Goal: Transaction & Acquisition: Purchase product/service

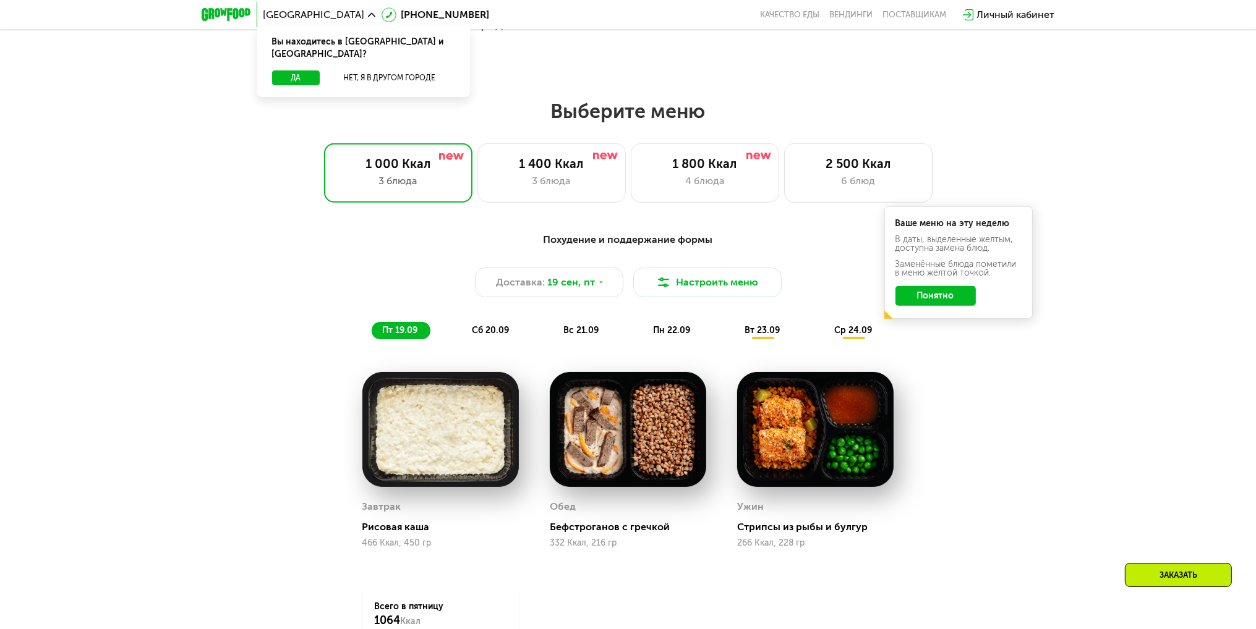
scroll to position [1051, 0]
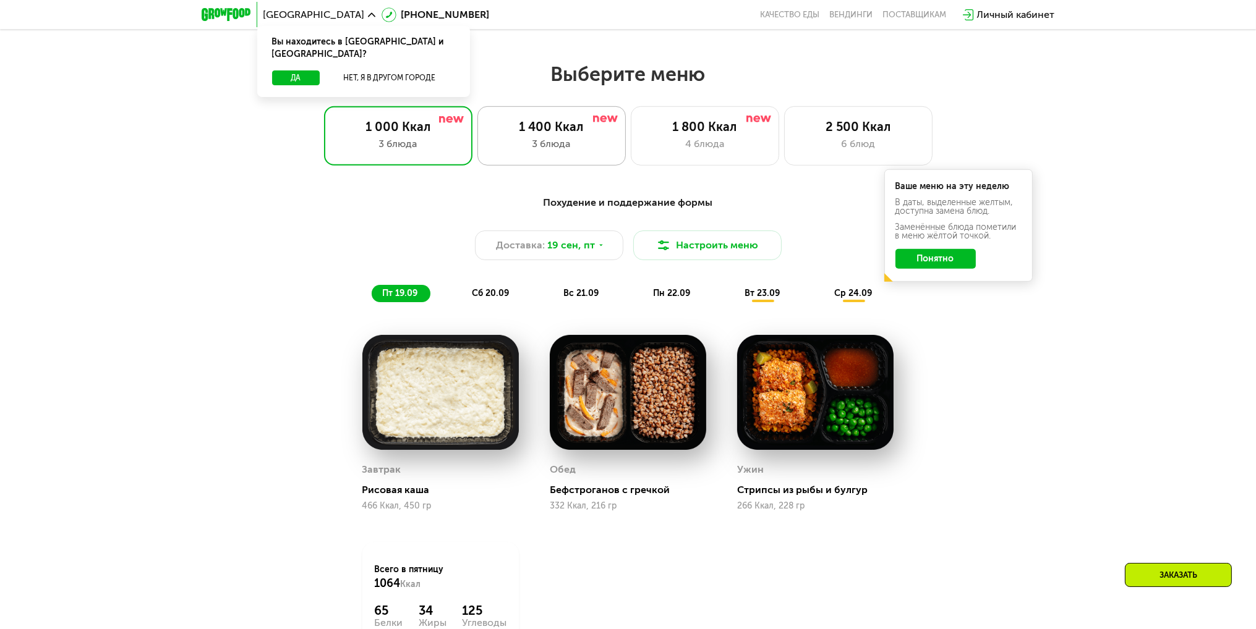
click at [568, 148] on div "3 блюда" at bounding box center [551, 144] width 122 height 15
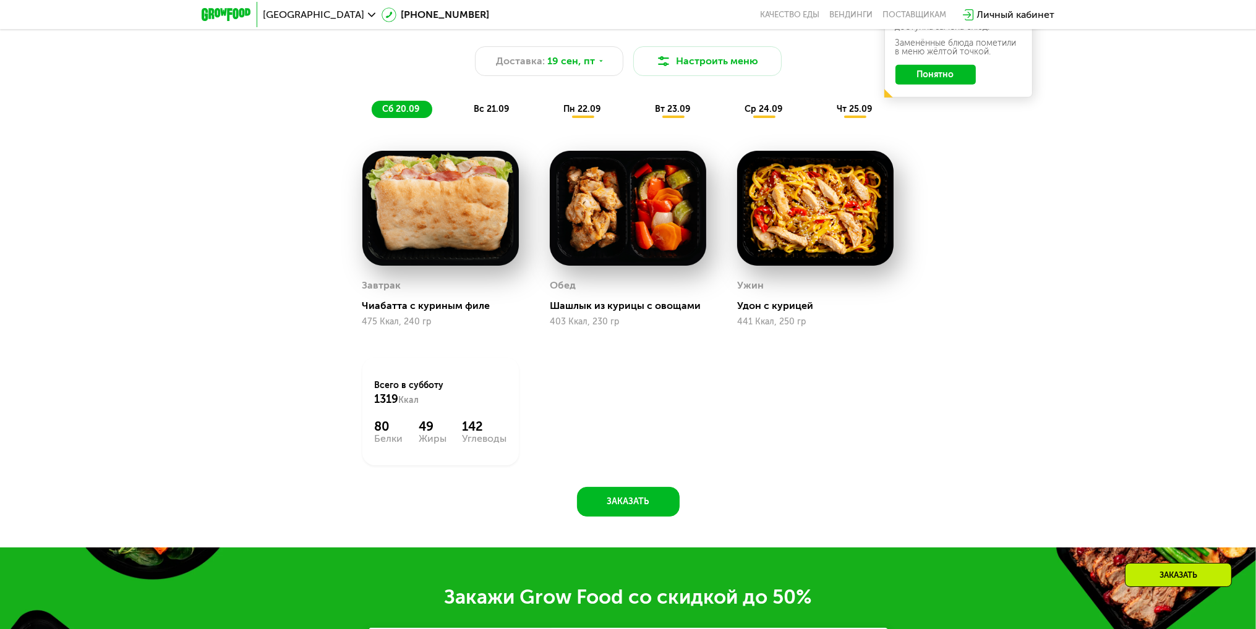
scroll to position [1237, 0]
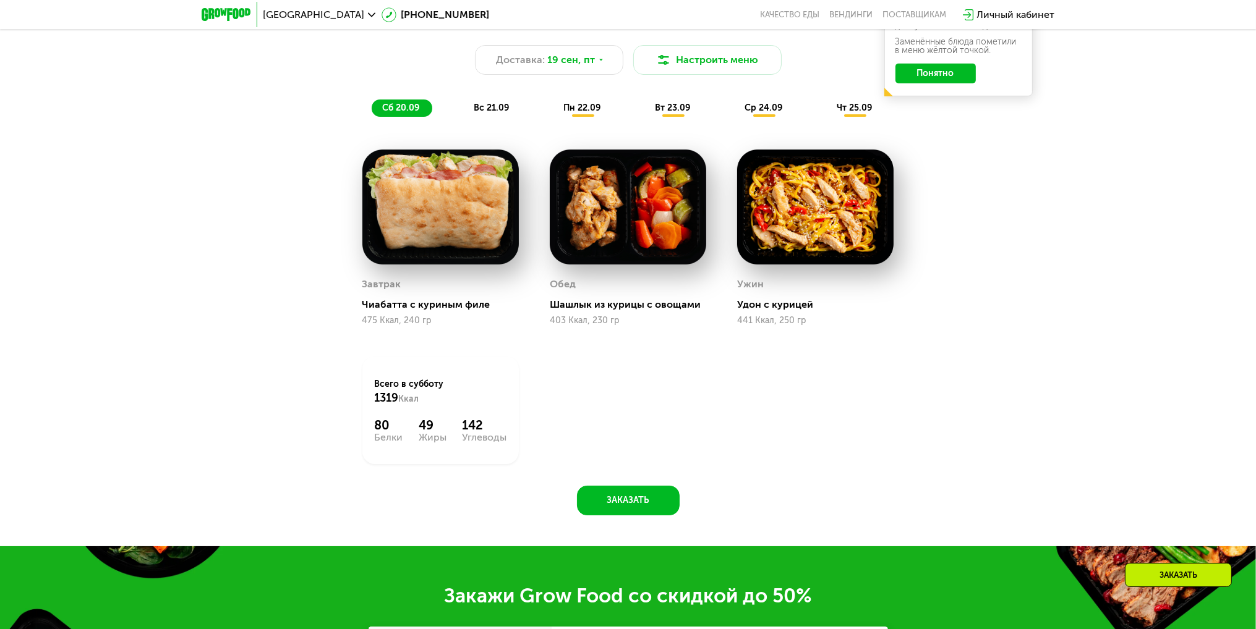
click at [668, 113] on span "вт 23.09" at bounding box center [672, 108] width 35 height 11
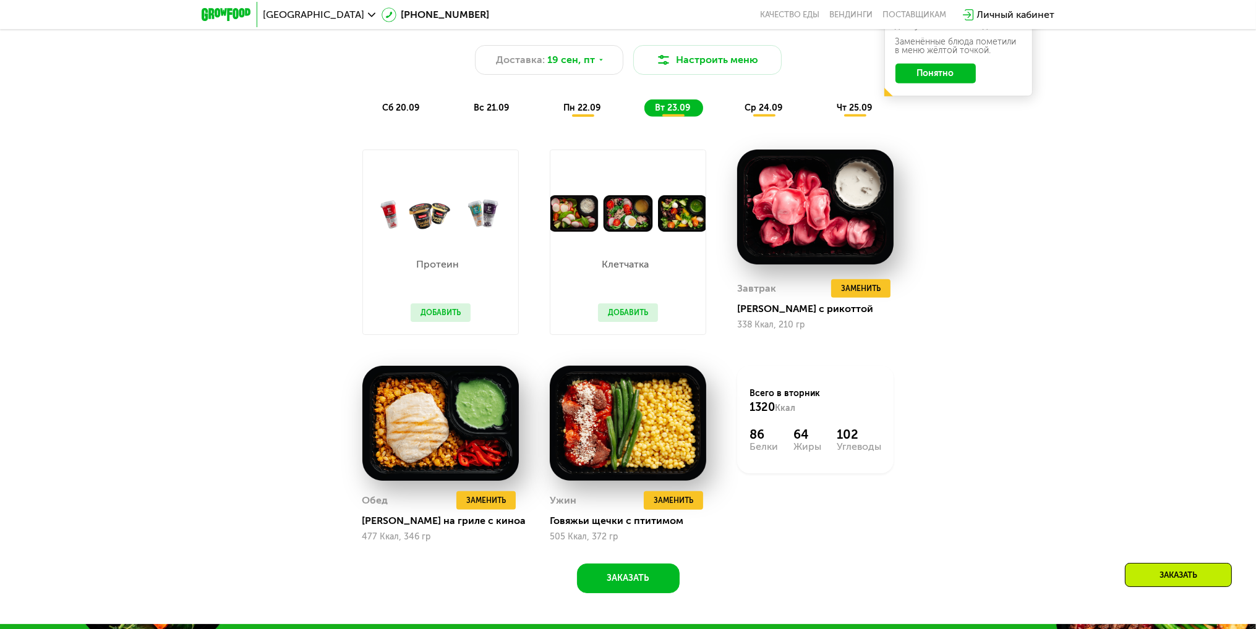
click at [488, 113] on span "вс 21.09" at bounding box center [491, 108] width 35 height 11
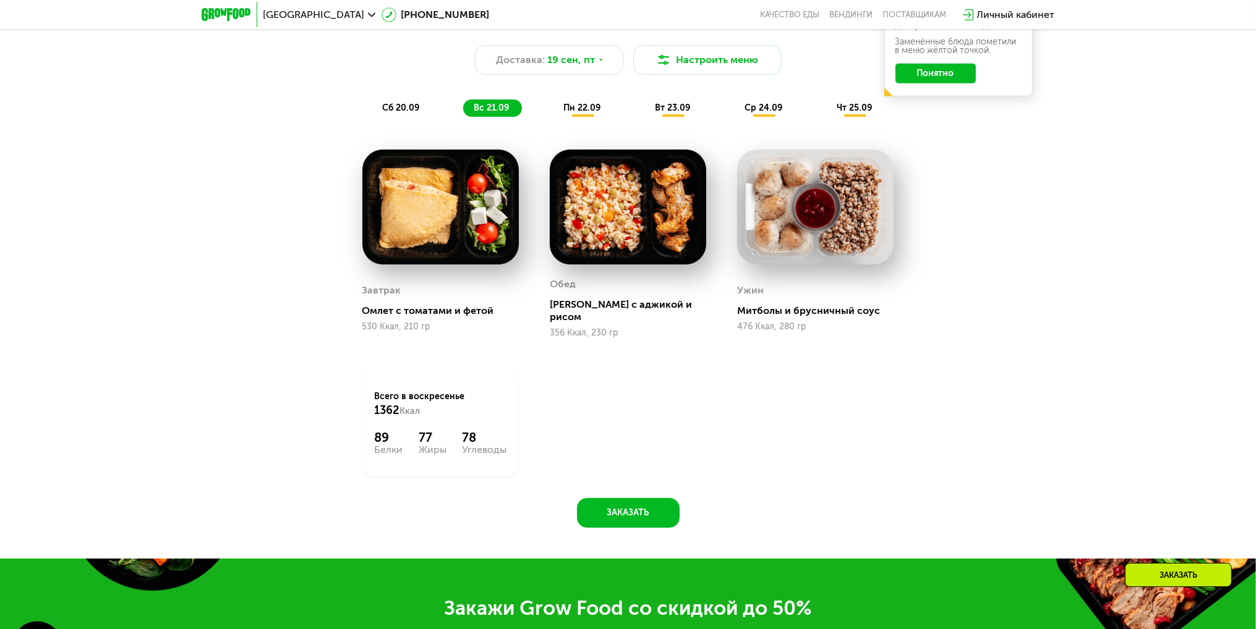
click at [586, 113] on span "пн 22.09" at bounding box center [582, 108] width 37 height 11
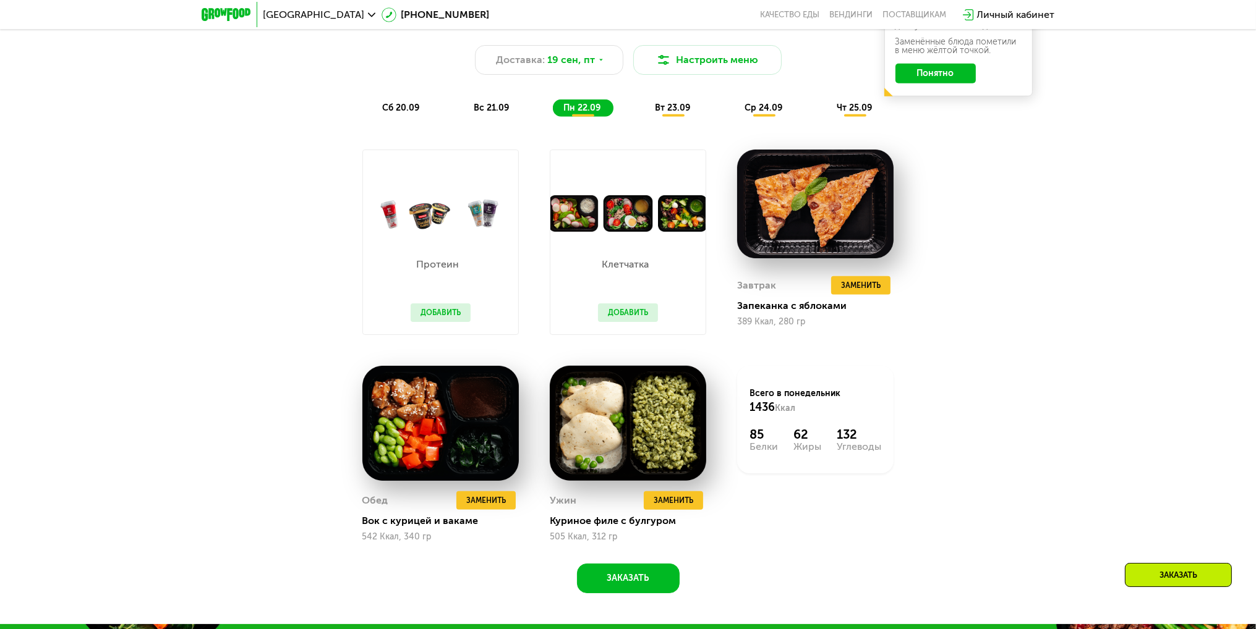
click at [670, 108] on span "вт 23.09" at bounding box center [672, 108] width 35 height 11
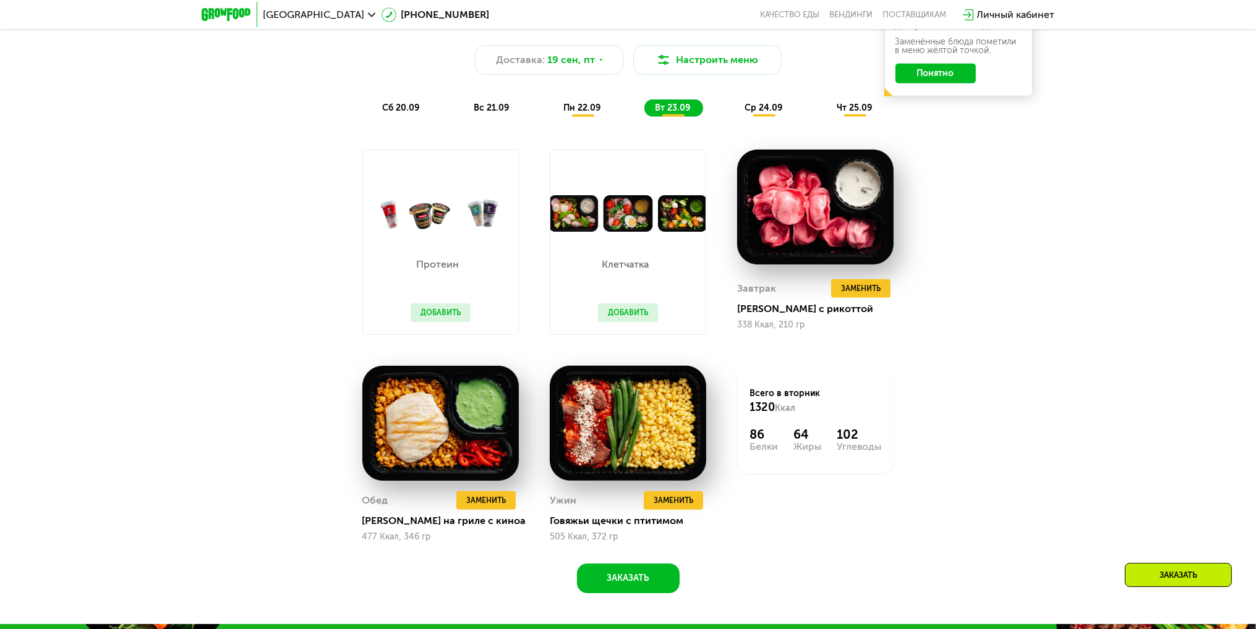
click at [755, 109] on span "ср 24.09" at bounding box center [764, 108] width 38 height 11
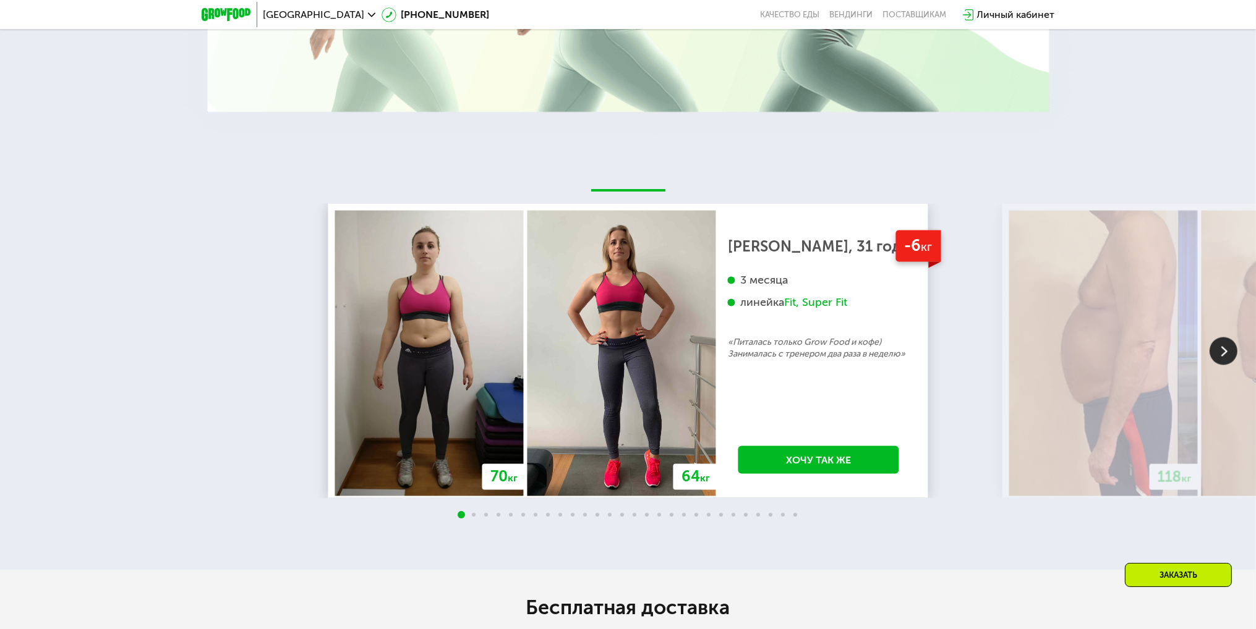
scroll to position [2782, 0]
click at [1217, 349] on img at bounding box center [1223, 352] width 28 height 28
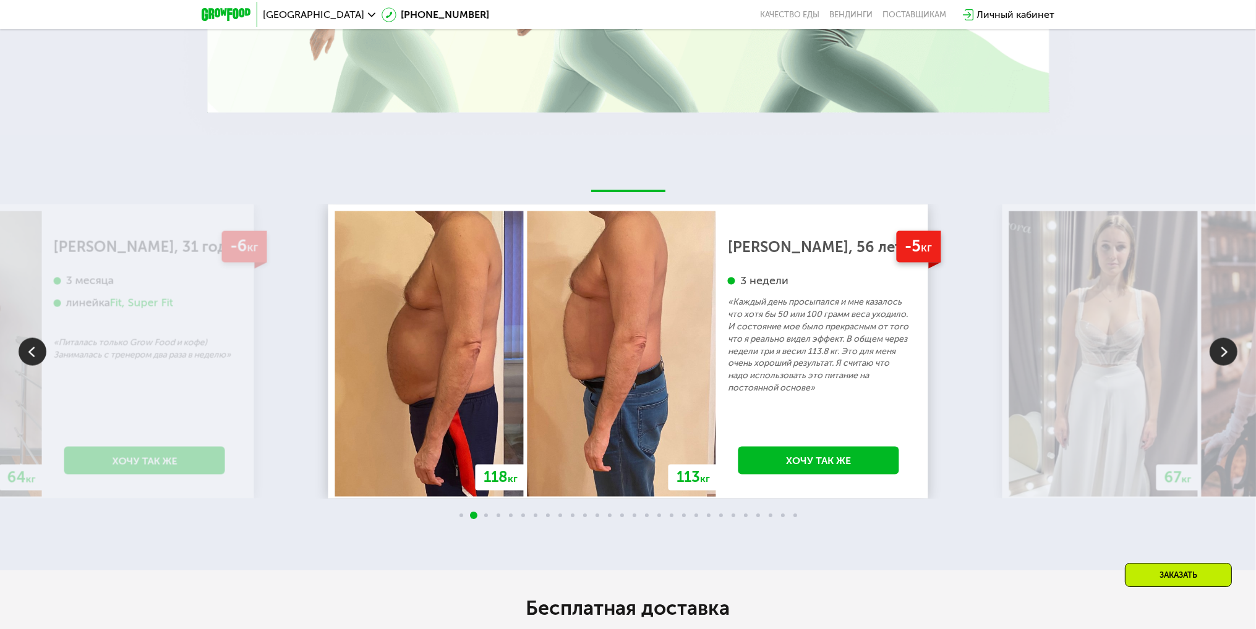
click at [1225, 346] on img at bounding box center [1223, 352] width 28 height 28
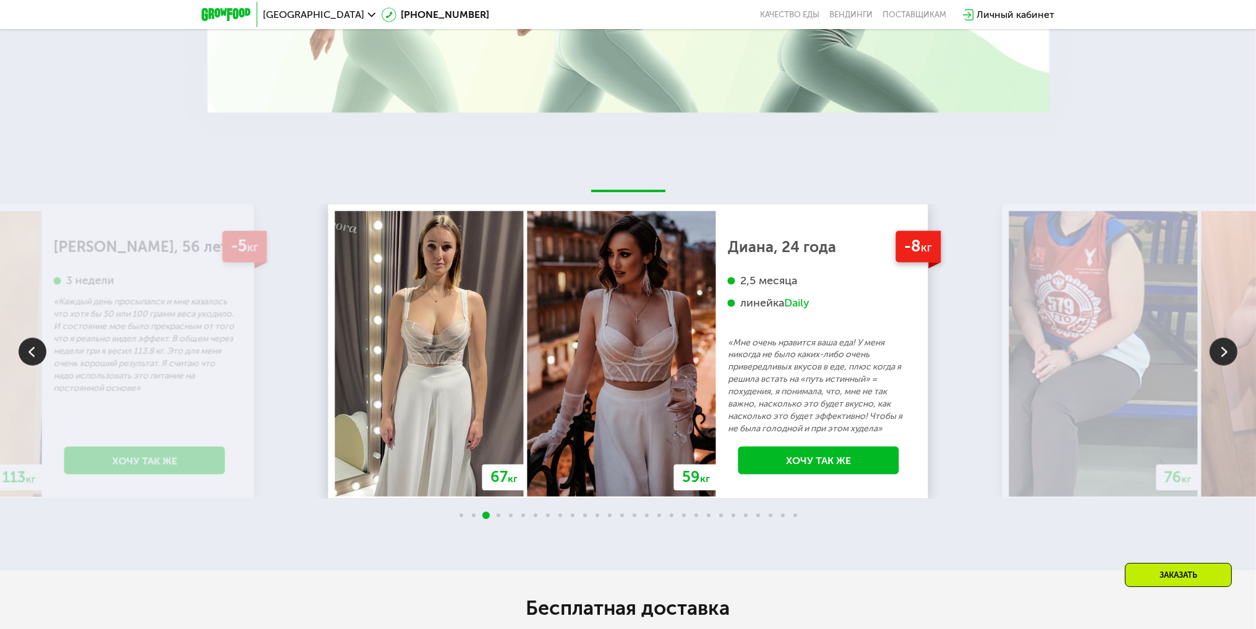
click at [1225, 346] on img at bounding box center [1223, 352] width 28 height 28
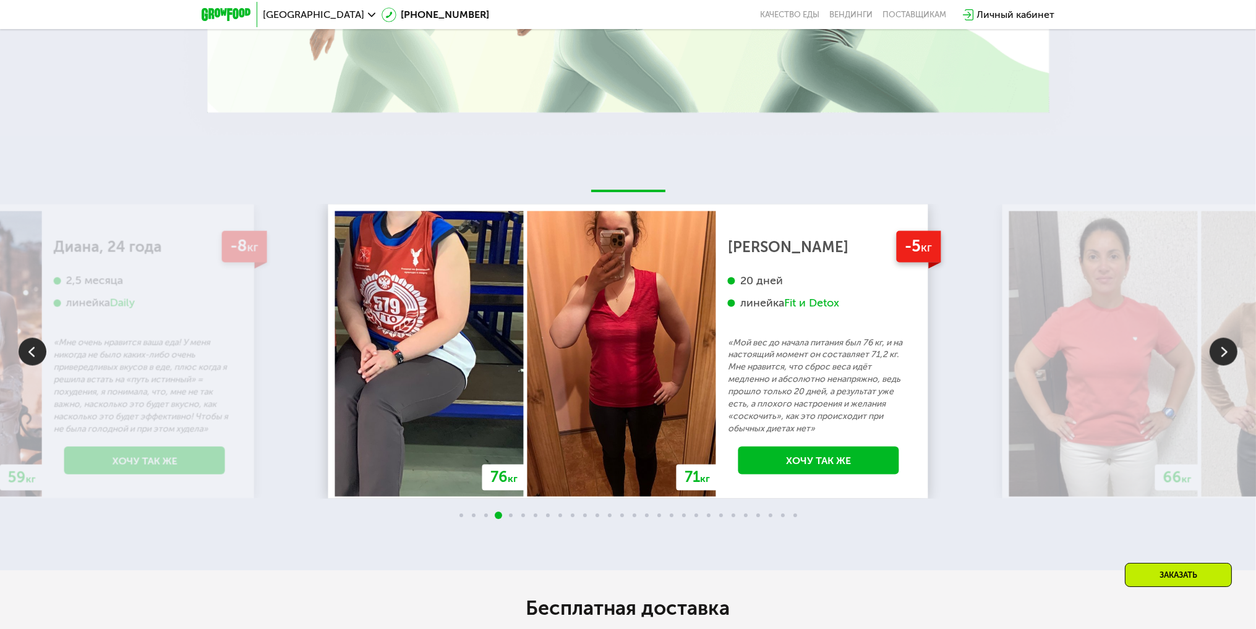
click at [1225, 346] on img at bounding box center [1223, 352] width 28 height 28
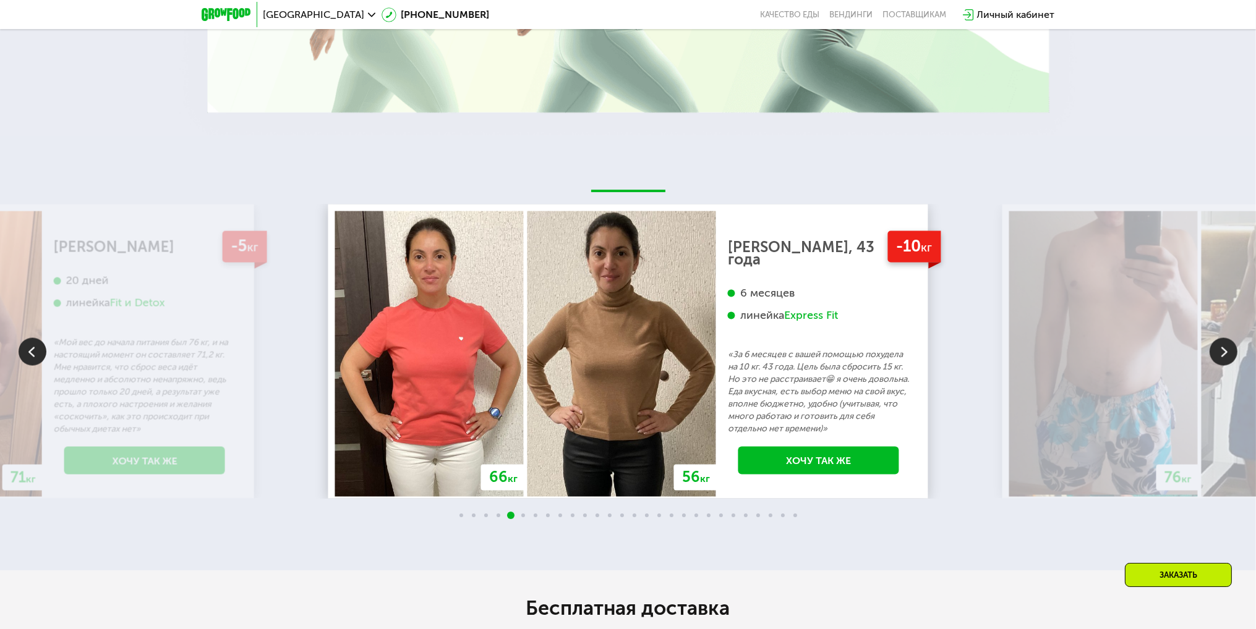
click at [1225, 346] on img at bounding box center [1223, 352] width 28 height 28
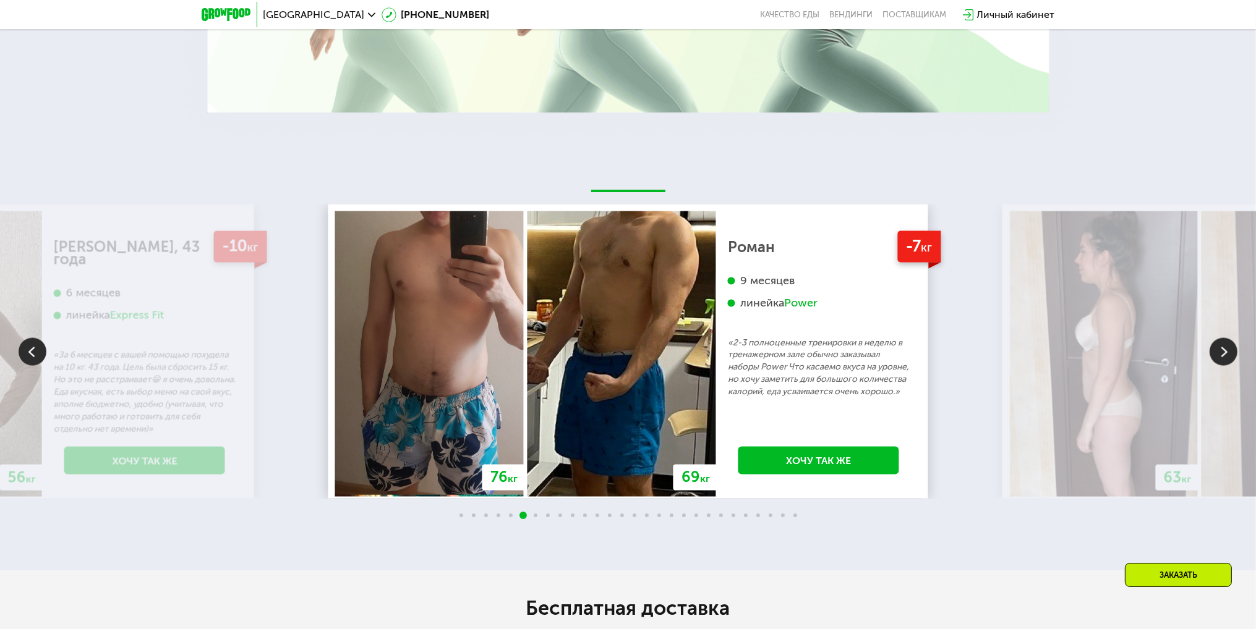
click at [1225, 346] on img at bounding box center [1223, 352] width 28 height 28
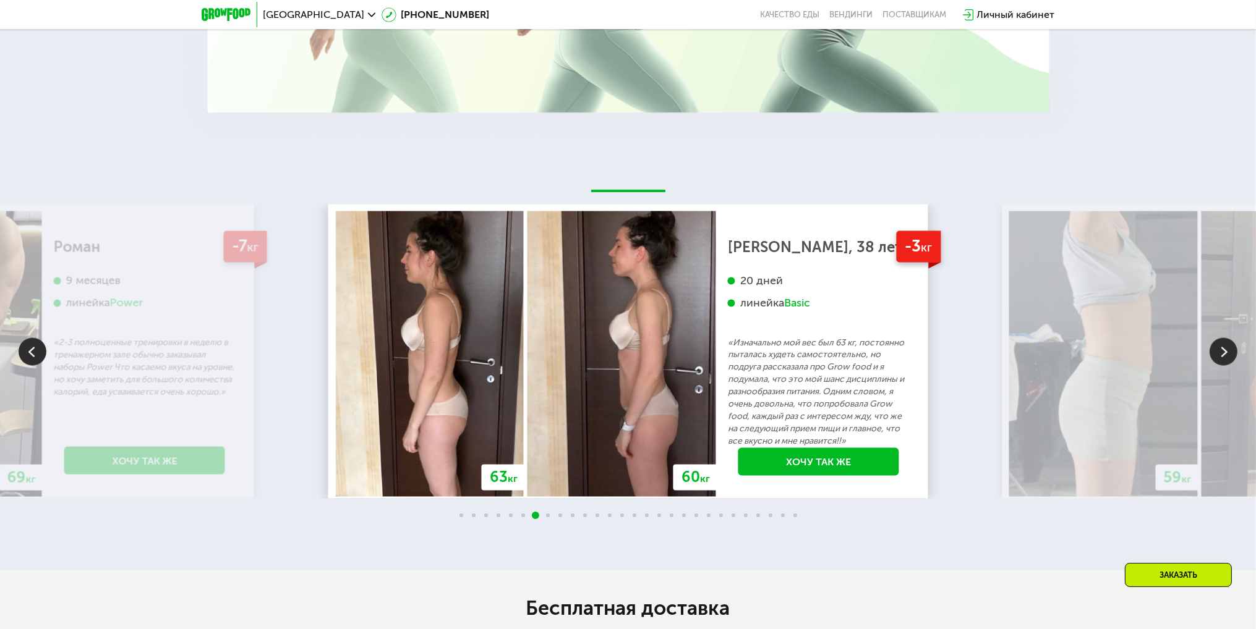
click at [1225, 346] on img at bounding box center [1223, 352] width 28 height 28
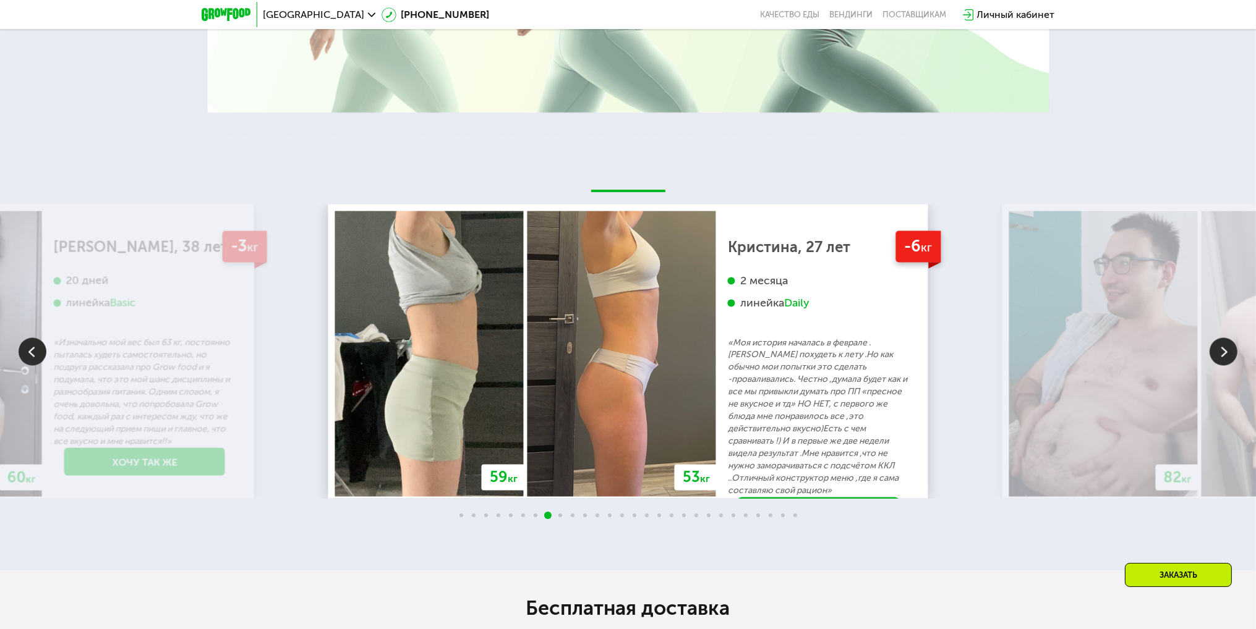
click at [1225, 346] on img at bounding box center [1223, 352] width 28 height 28
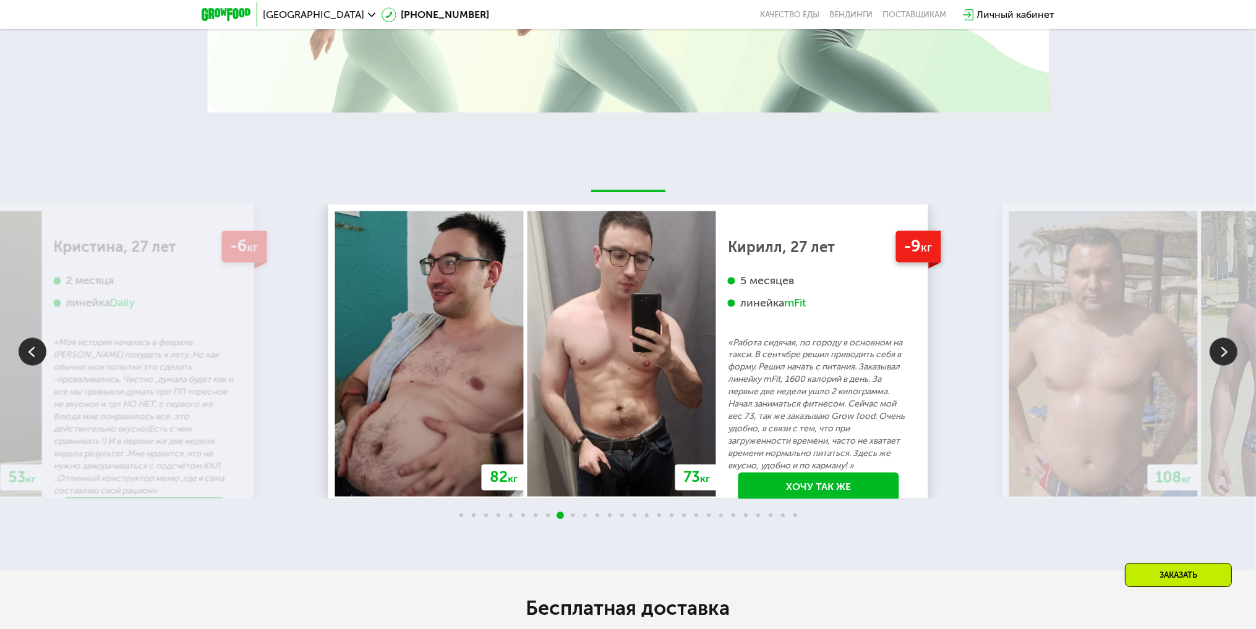
click at [1225, 346] on img at bounding box center [1223, 352] width 28 height 28
